Goal: Use online tool/utility: Utilize a website feature to perform a specific function

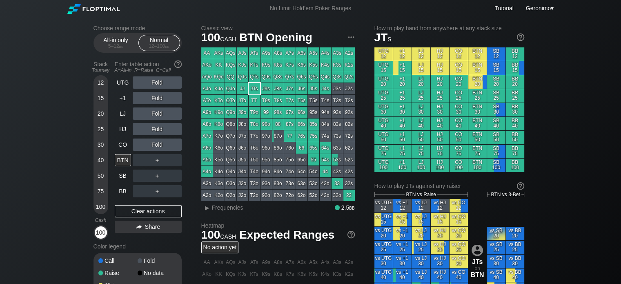
click at [101, 231] on div "100" at bounding box center [101, 232] width 12 height 12
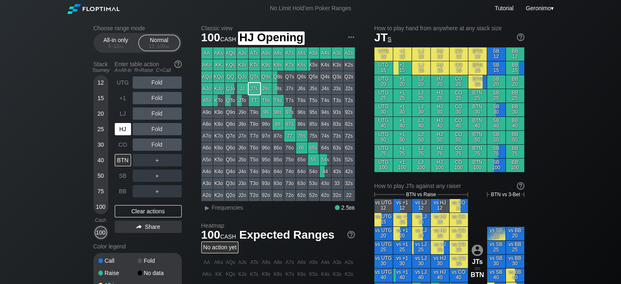
click at [123, 128] on div "HJ" at bounding box center [123, 129] width 16 height 12
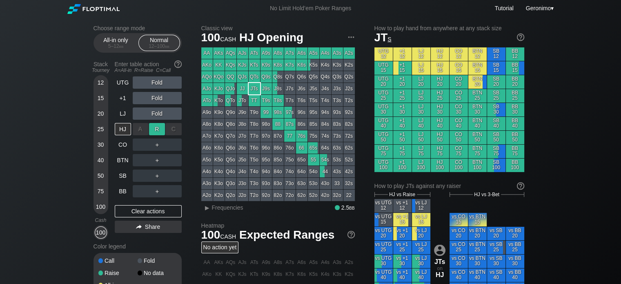
click at [154, 128] on div "R ✕" at bounding box center [157, 129] width 16 height 12
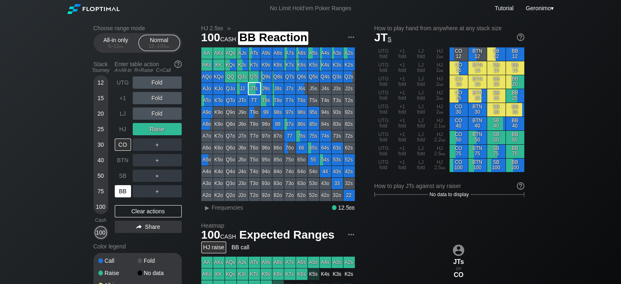
click at [119, 194] on div "BB" at bounding box center [123, 191] width 16 height 12
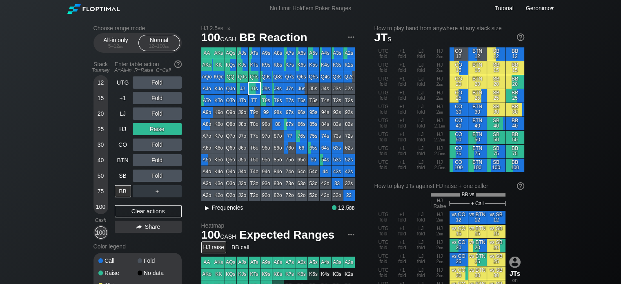
click at [208, 209] on div "▸" at bounding box center [207, 208] width 11 height 10
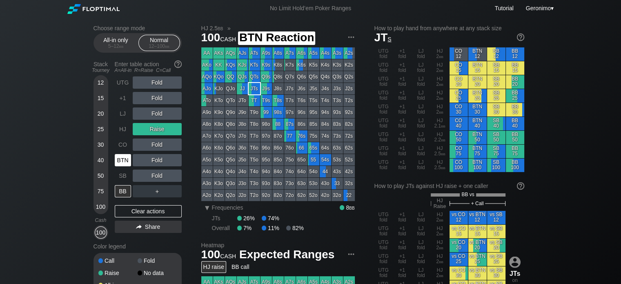
click at [127, 156] on div "BTN" at bounding box center [123, 160] width 16 height 12
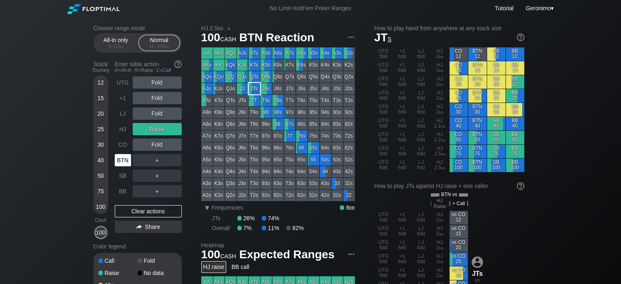
click at [124, 161] on div "BTN" at bounding box center [123, 160] width 16 height 12
